Goal: Navigation & Orientation: Find specific page/section

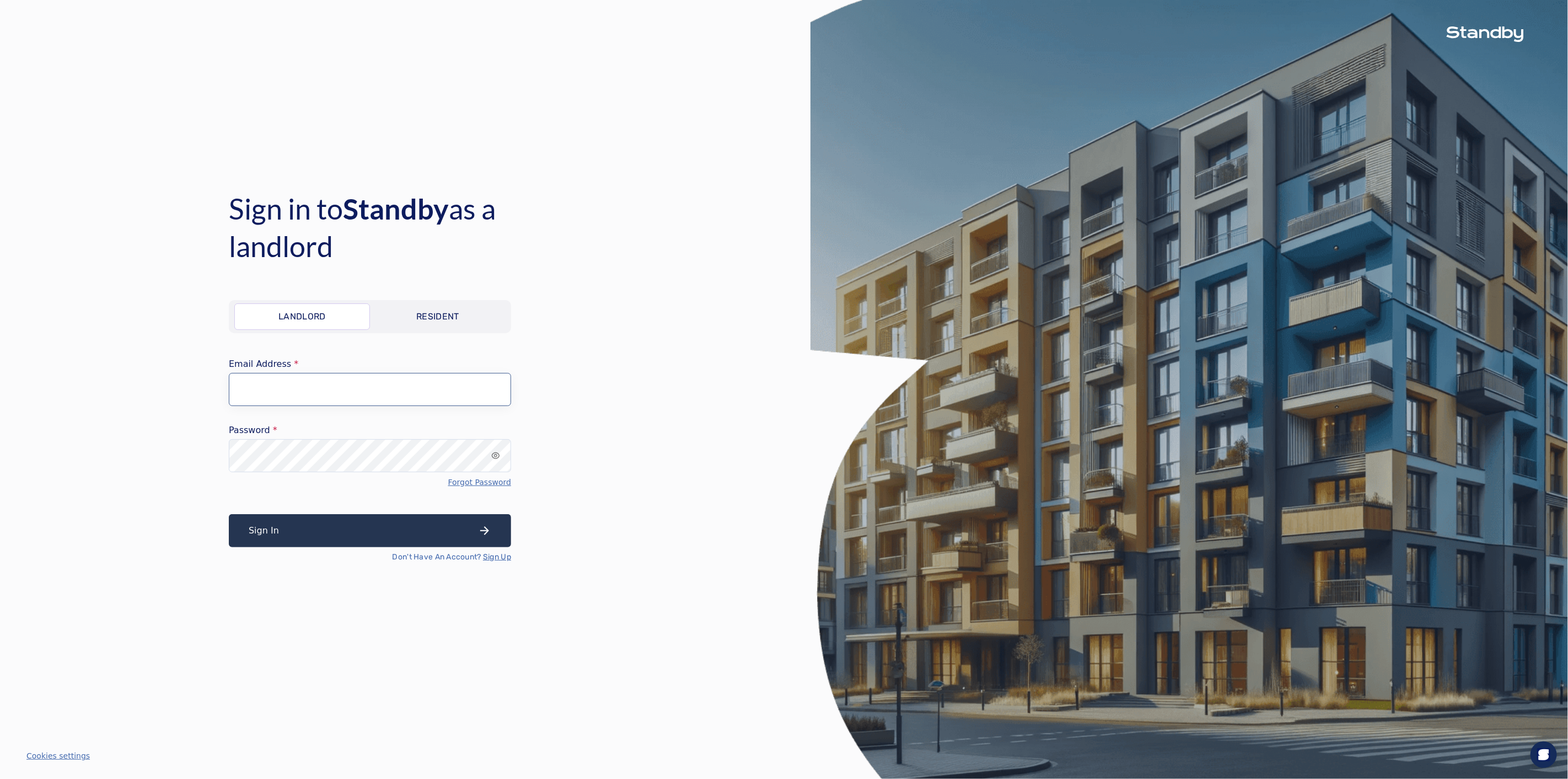
type input "**********"
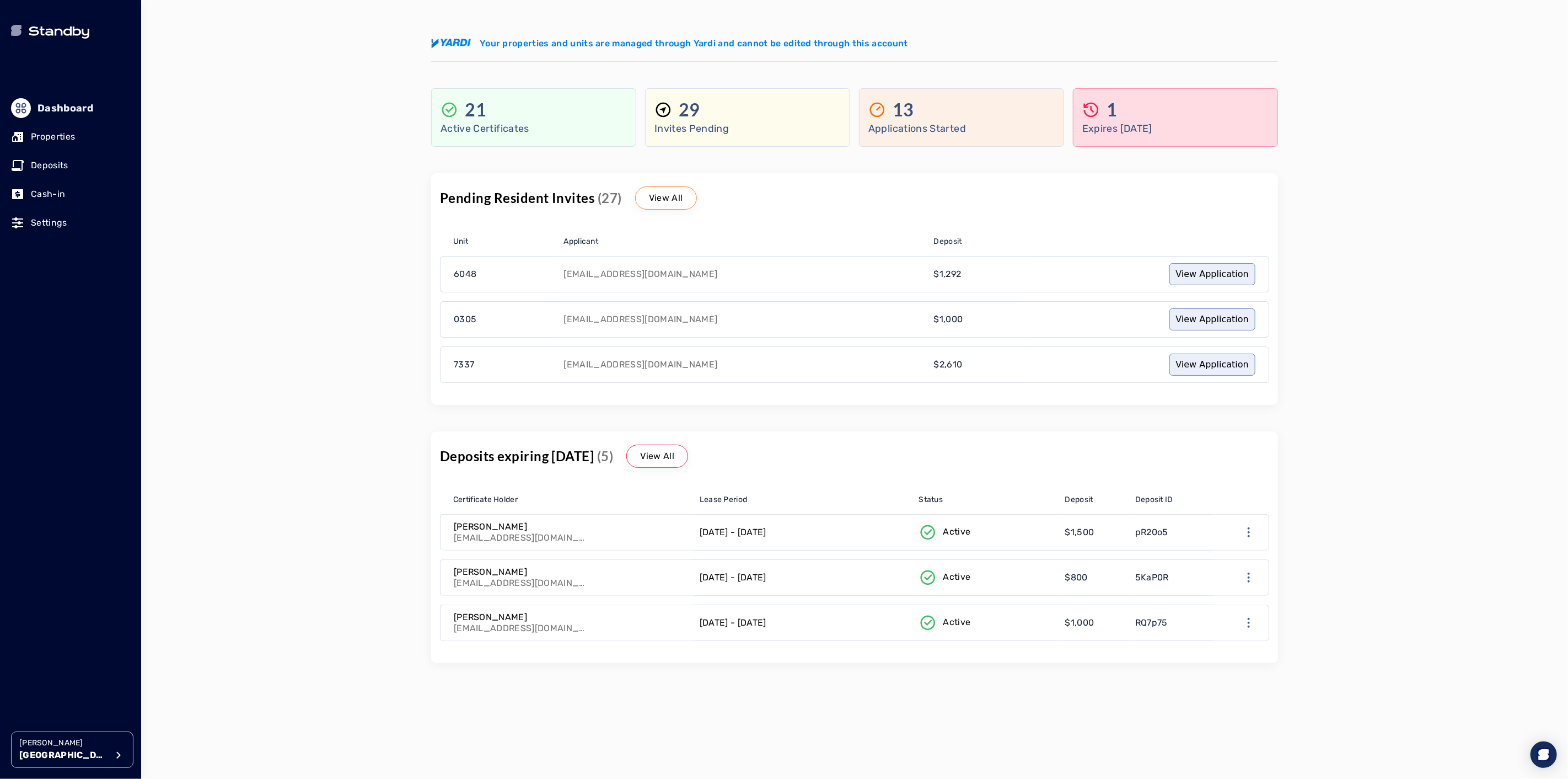
click at [48, 135] on p "Properties" at bounding box center [53, 137] width 44 height 14
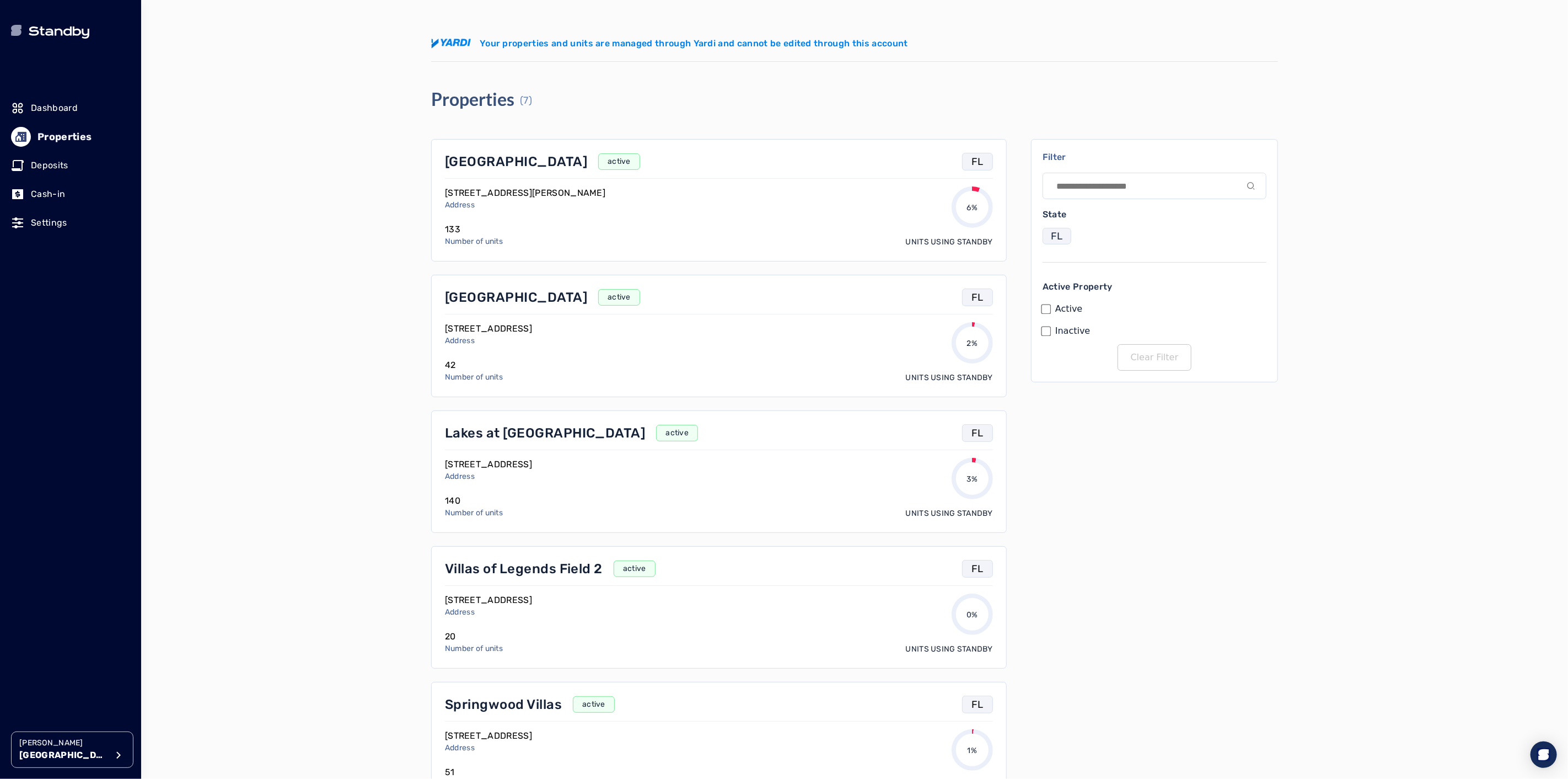
click at [480, 160] on p "[GEOGRAPHIC_DATA]" at bounding box center [516, 161] width 142 height 18
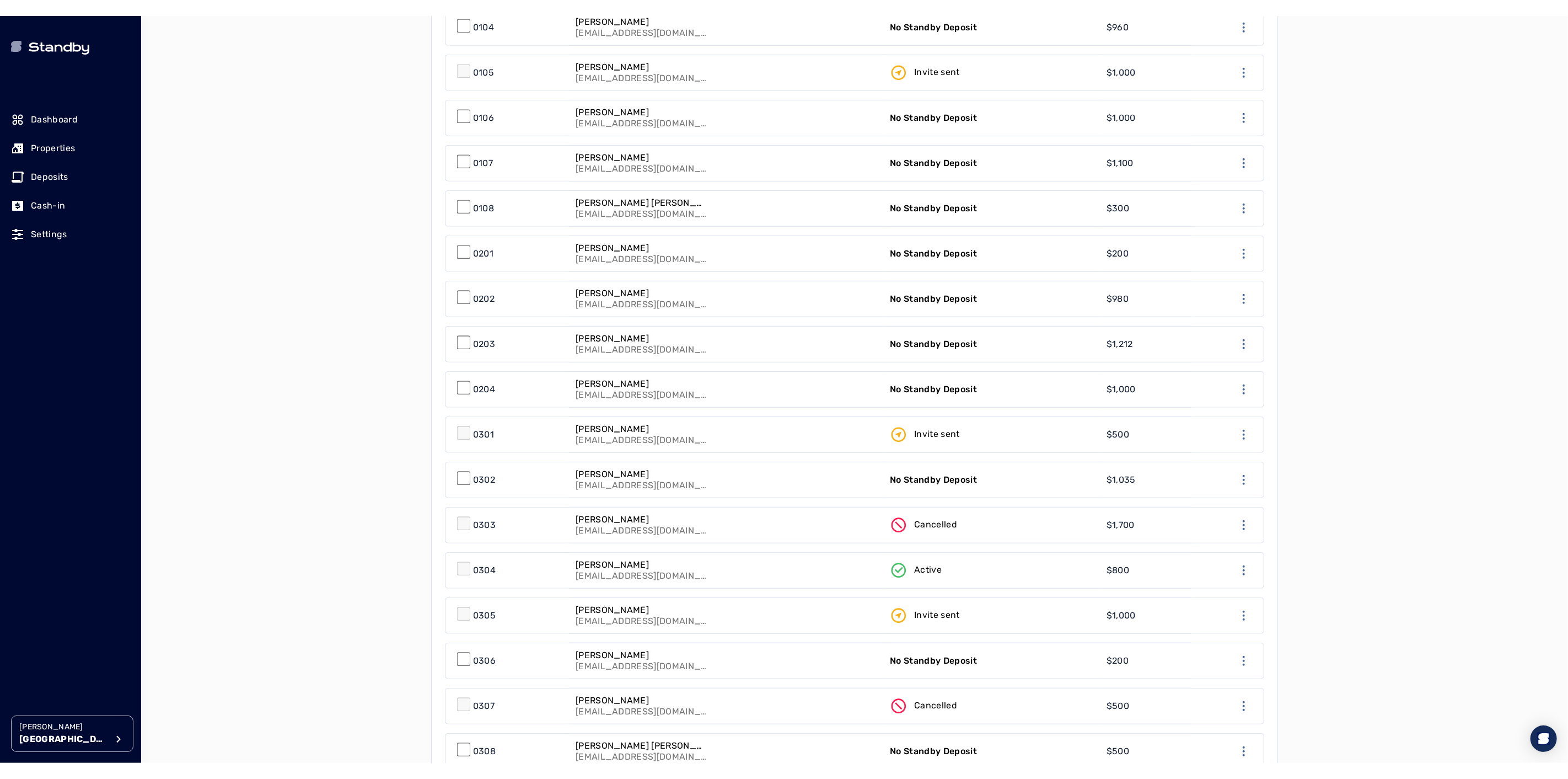
scroll to position [613, 0]
